Goal: Use online tool/utility: Utilize a website feature to perform a specific function

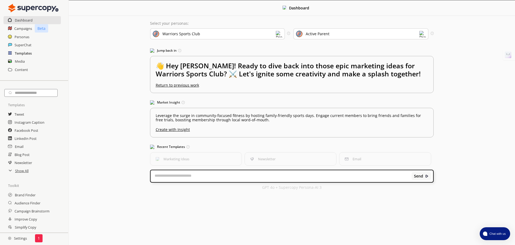
drag, startPoint x: 0, startPoint y: 0, endPoint x: 15, endPoint y: 50, distance: 52.3
click at [15, 50] on h2 "Templates" at bounding box center [23, 53] width 17 height 8
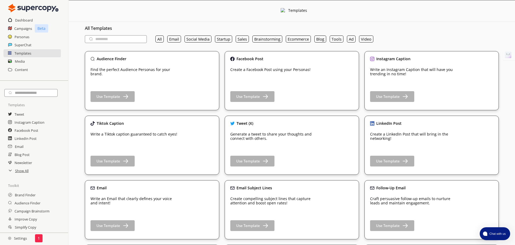
drag, startPoint x: 15, startPoint y: 50, endPoint x: 123, endPoint y: 15, distance: 113.4
click at [123, 15] on div "Templates" at bounding box center [292, 11] width 446 height 22
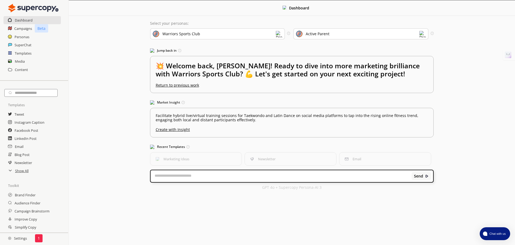
click at [196, 37] on div "Warriors Sports Club" at bounding box center [217, 33] width 135 height 11
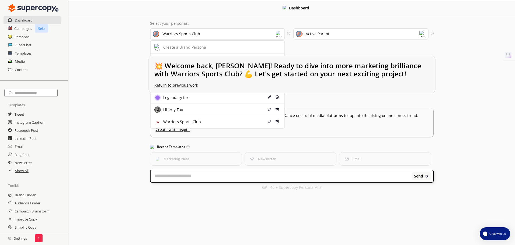
click at [182, 58] on div "[MEDICAL_DATA] Digital" at bounding box center [184, 60] width 44 height 4
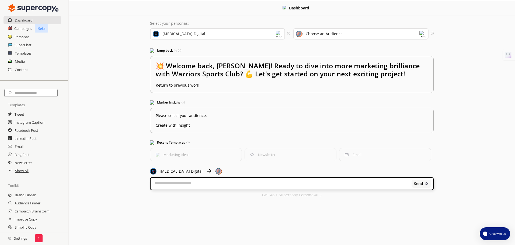
click at [311, 33] on div "Choose an Audience" at bounding box center [324, 34] width 37 height 4
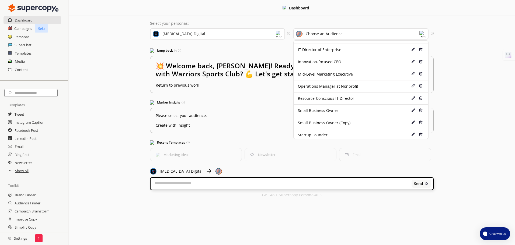
scroll to position [12, 0]
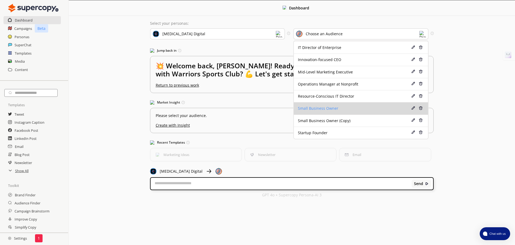
click at [356, 109] on div "Small Business Owner" at bounding box center [350, 108] width 104 height 4
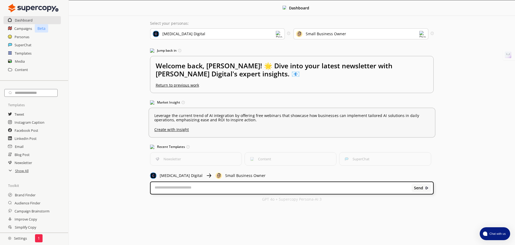
click at [183, 131] on u "Create with Insight" at bounding box center [291, 128] width 275 height 7
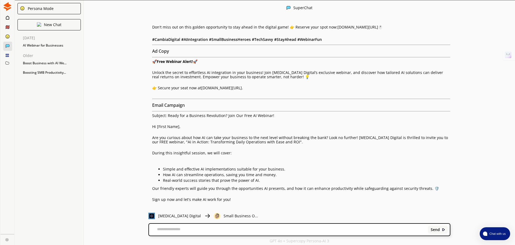
drag, startPoint x: 284, startPoint y: 150, endPoint x: 288, endPoint y: 184, distance: 34.4
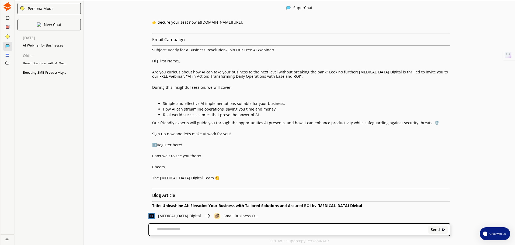
drag, startPoint x: 239, startPoint y: 127, endPoint x: 243, endPoint y: 149, distance: 23.0
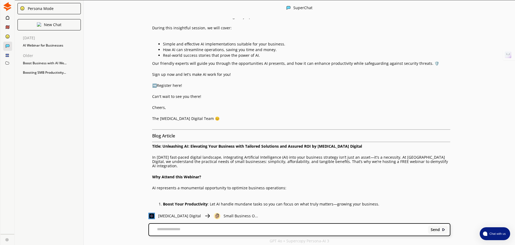
drag, startPoint x: 297, startPoint y: 88, endPoint x: 295, endPoint y: 135, distance: 46.9
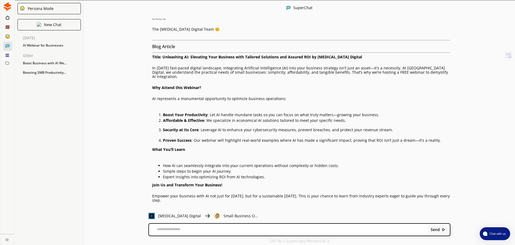
click at [7, 240] on img at bounding box center [6, 239] width 3 height 3
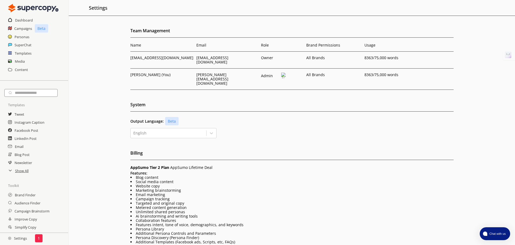
click at [282, 73] on img at bounding box center [283, 75] width 5 height 5
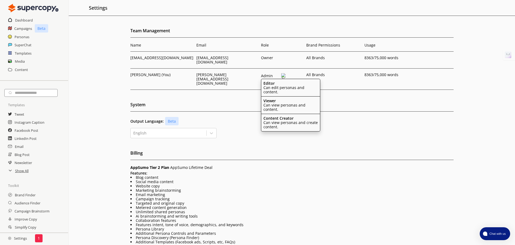
click at [421, 131] on div "Team Management Name Email Role Brand Permissions Usage [EMAIL_ADDRESS][DOMAIN_…" at bounding box center [292, 192] width 446 height 330
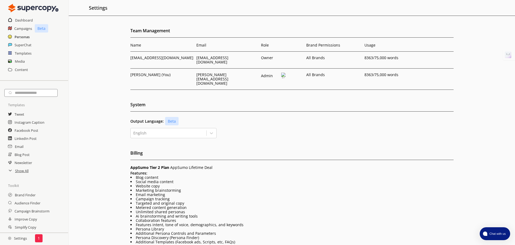
click at [24, 37] on h2 "Personas" at bounding box center [22, 37] width 15 height 8
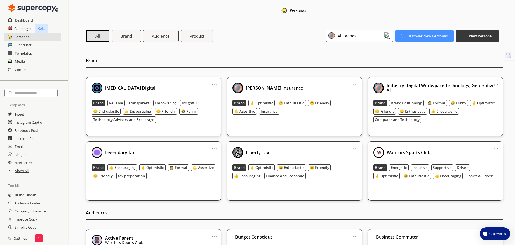
click at [20, 53] on h2 "Templates" at bounding box center [23, 53] width 17 height 8
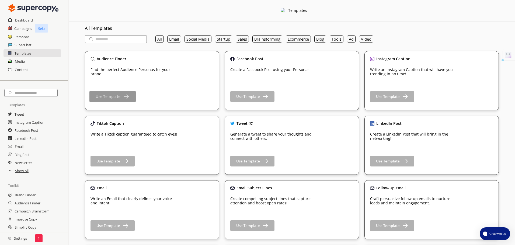
drag, startPoint x: 64, startPoint y: 88, endPoint x: 101, endPoint y: 95, distance: 37.7
click at [233, 40] on div "All Email Social Media Startup Sales Brainstorming Ecommerce Blog Tools Ad Video" at bounding box center [264, 38] width 224 height 13
click at [245, 40] on button "Sales" at bounding box center [242, 39] width 13 height 7
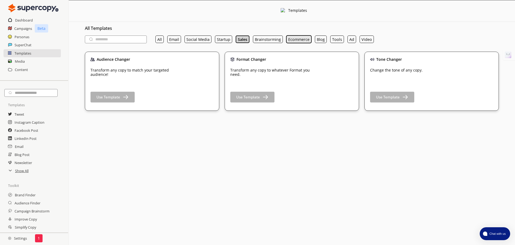
click at [299, 38] on button "Ecommerce" at bounding box center [298, 40] width 25 height 8
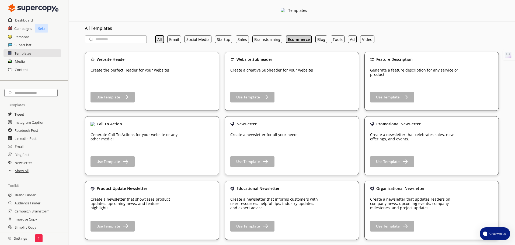
click at [159, 41] on button "All" at bounding box center [159, 40] width 8 height 8
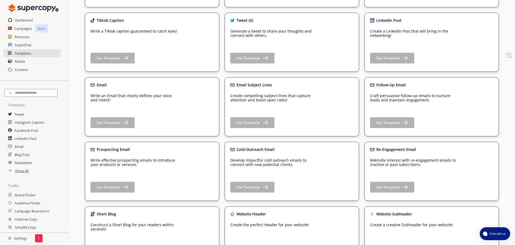
scroll to position [202, 0]
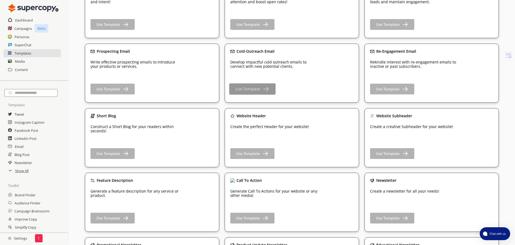
click at [250, 91] on b "Use Template" at bounding box center [247, 89] width 25 height 5
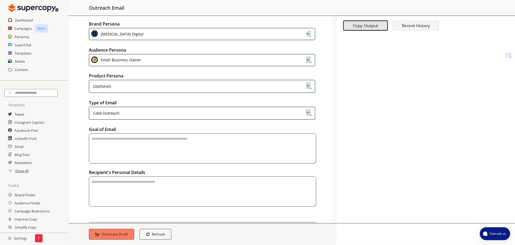
click at [129, 60] on div "Small Business Owner" at bounding box center [120, 60] width 42 height 7
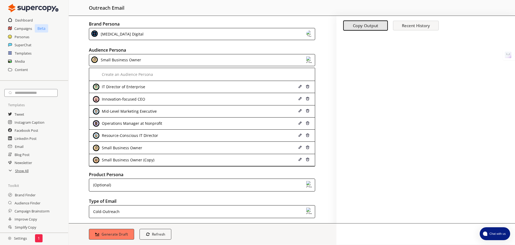
click at [128, 62] on div "Small Business Owner" at bounding box center [120, 60] width 42 height 7
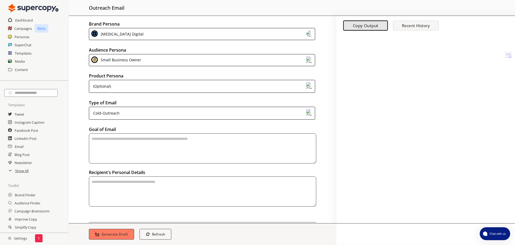
click at [154, 84] on div "(Optional)" at bounding box center [202, 86] width 226 height 13
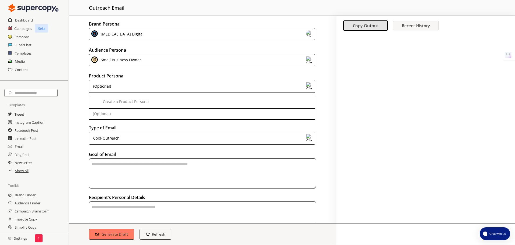
click at [147, 84] on div "(Optional)" at bounding box center [202, 86] width 226 height 13
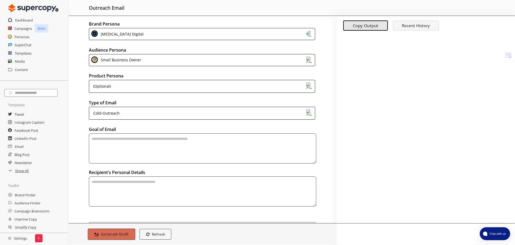
click at [117, 235] on b "Generate Draft" at bounding box center [115, 234] width 28 height 5
